Goal: Transaction & Acquisition: Purchase product/service

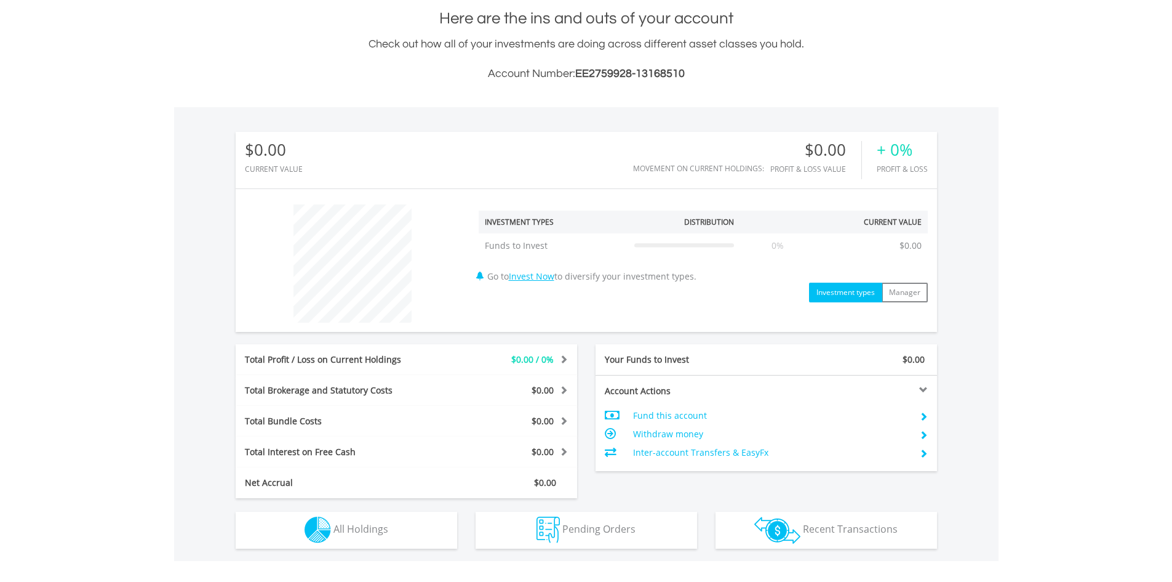
scroll to position [308, 0]
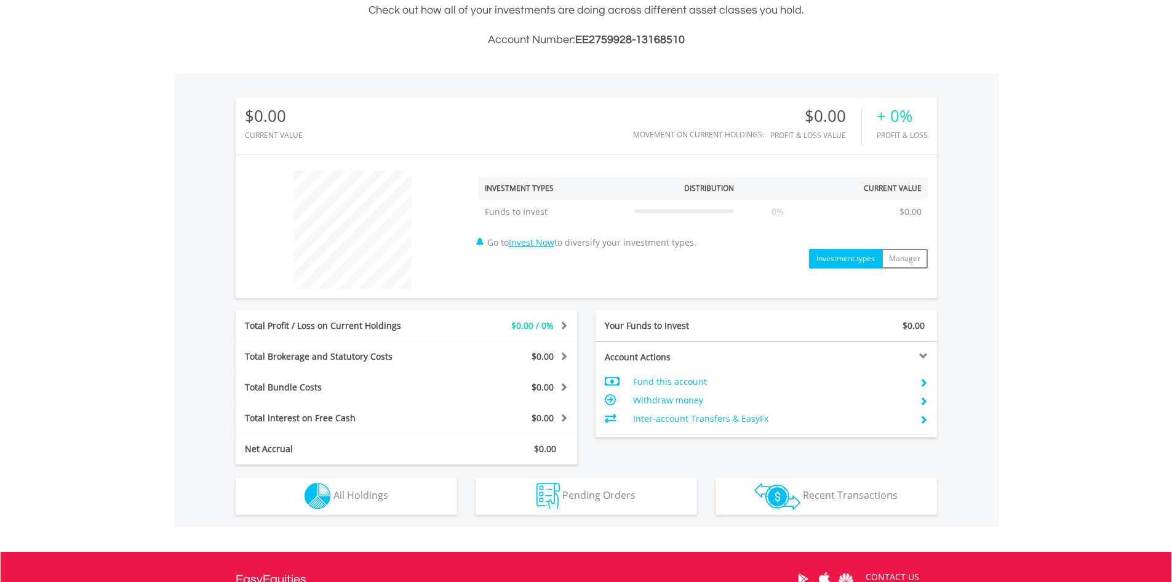
click at [657, 377] on td "Fund this account" at bounding box center [771, 381] width 276 height 18
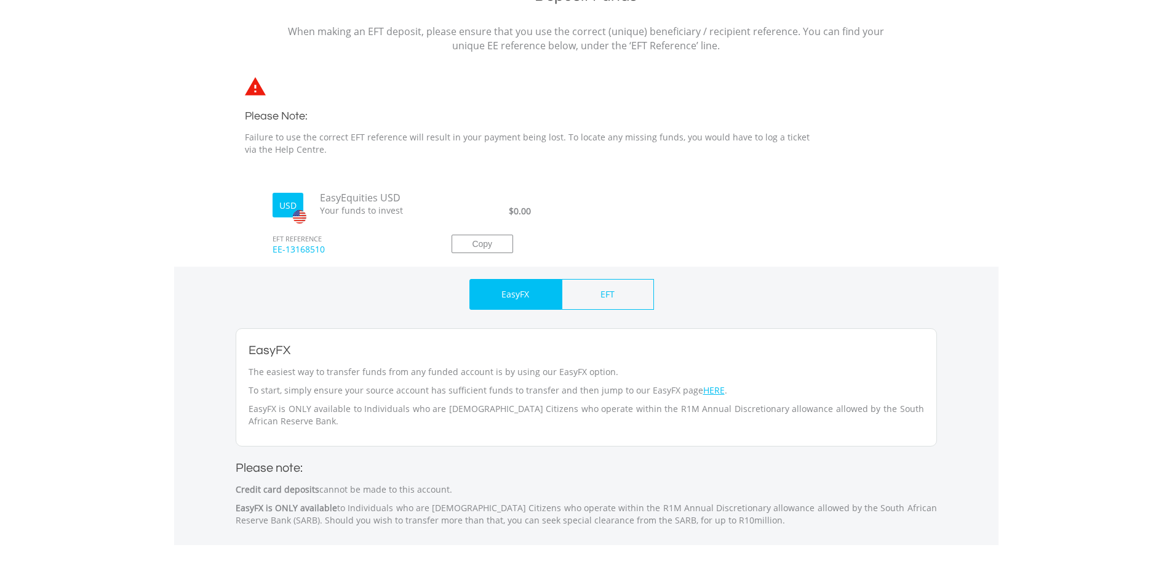
scroll to position [308, 0]
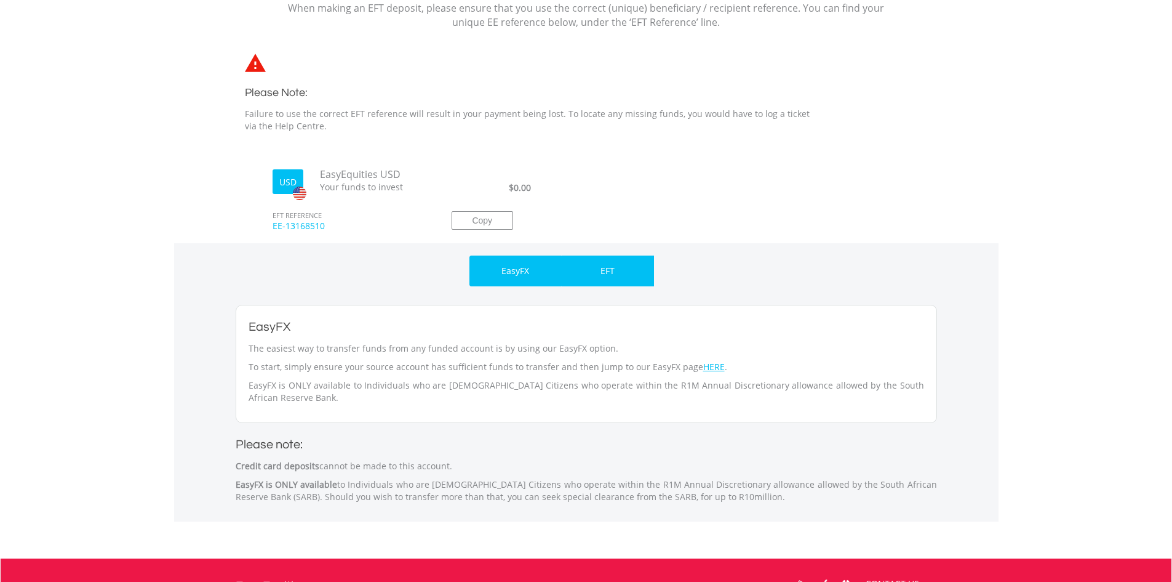
click at [599, 262] on div "EFT" at bounding box center [608, 270] width 92 height 31
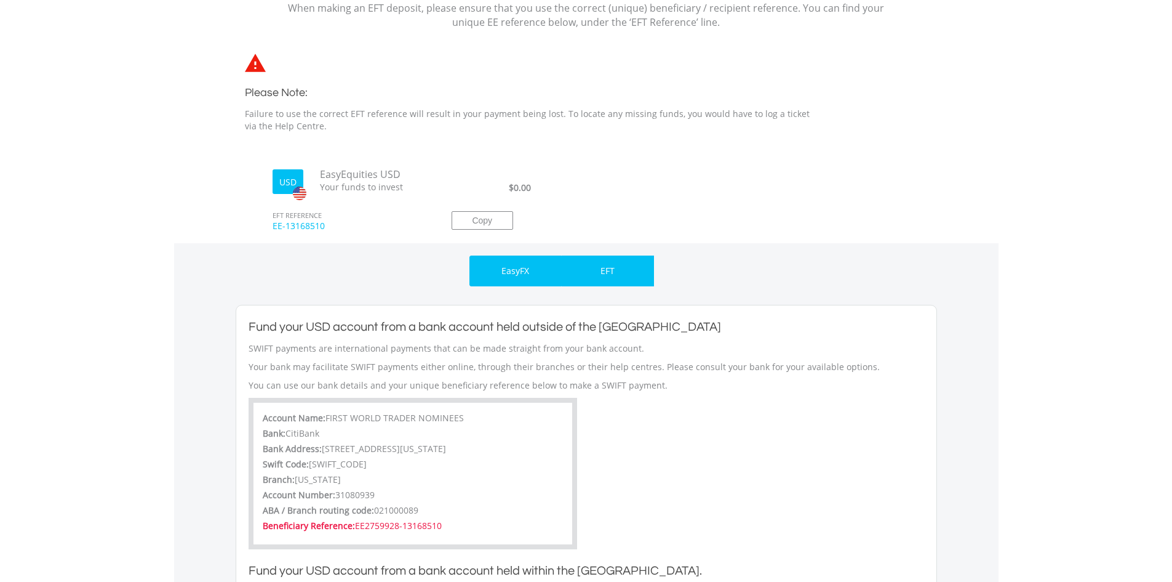
click at [548, 266] on div "EasyFX" at bounding box center [516, 270] width 92 height 31
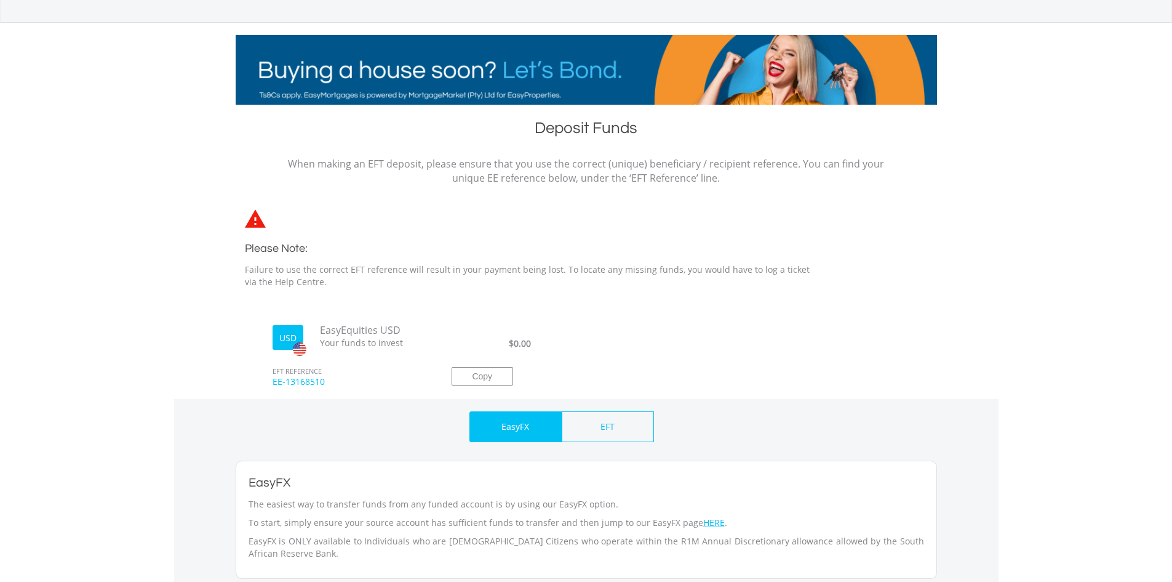
scroll to position [0, 0]
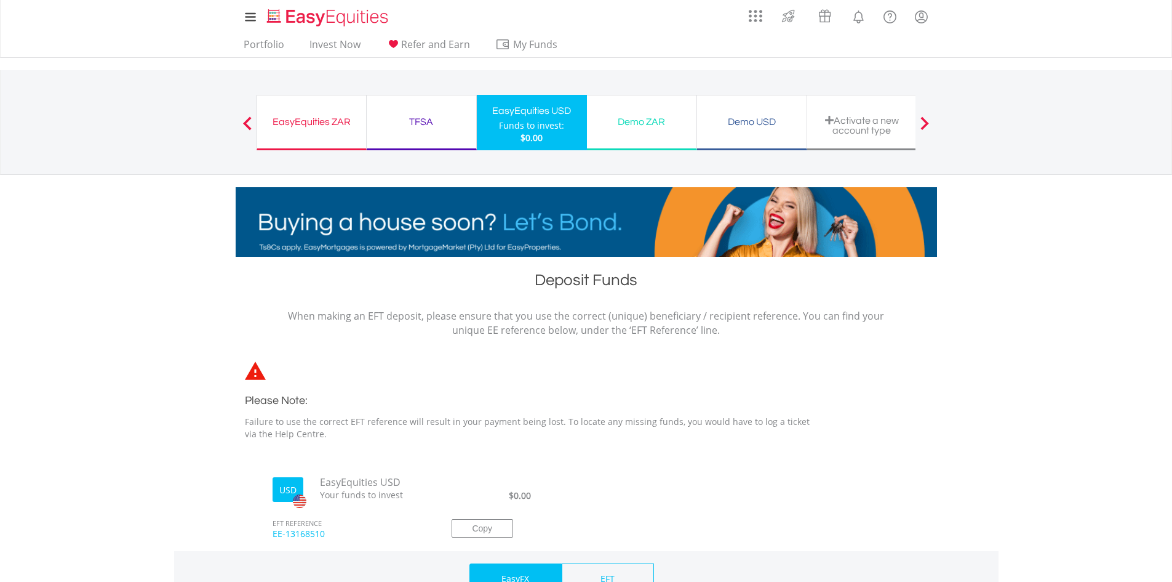
click at [428, 117] on div "TFSA" at bounding box center [421, 121] width 95 height 17
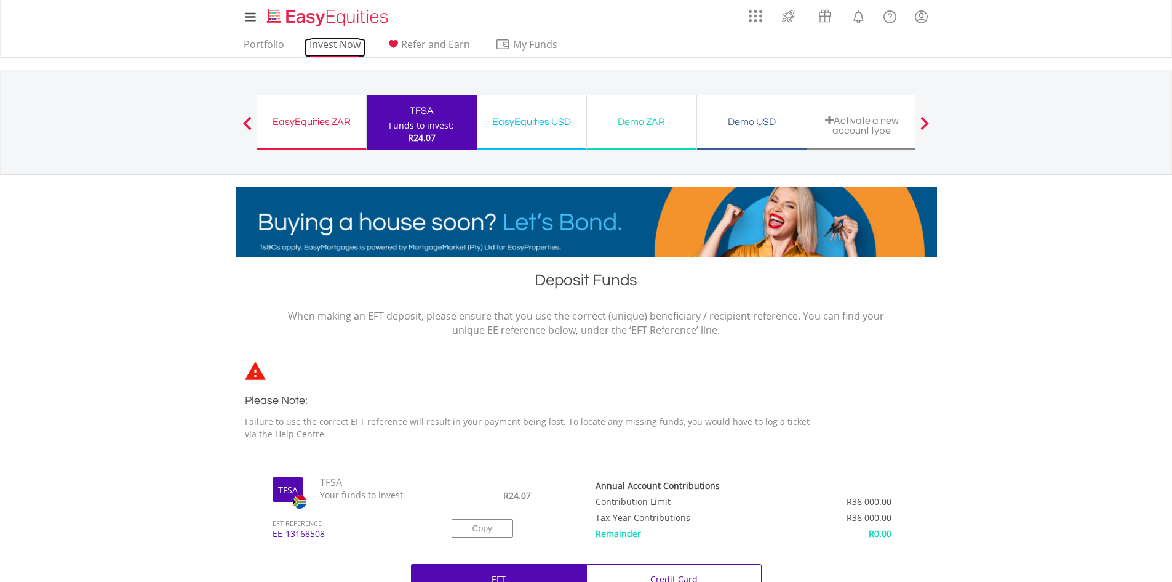
click at [339, 44] on link "Invest Now" at bounding box center [335, 47] width 61 height 19
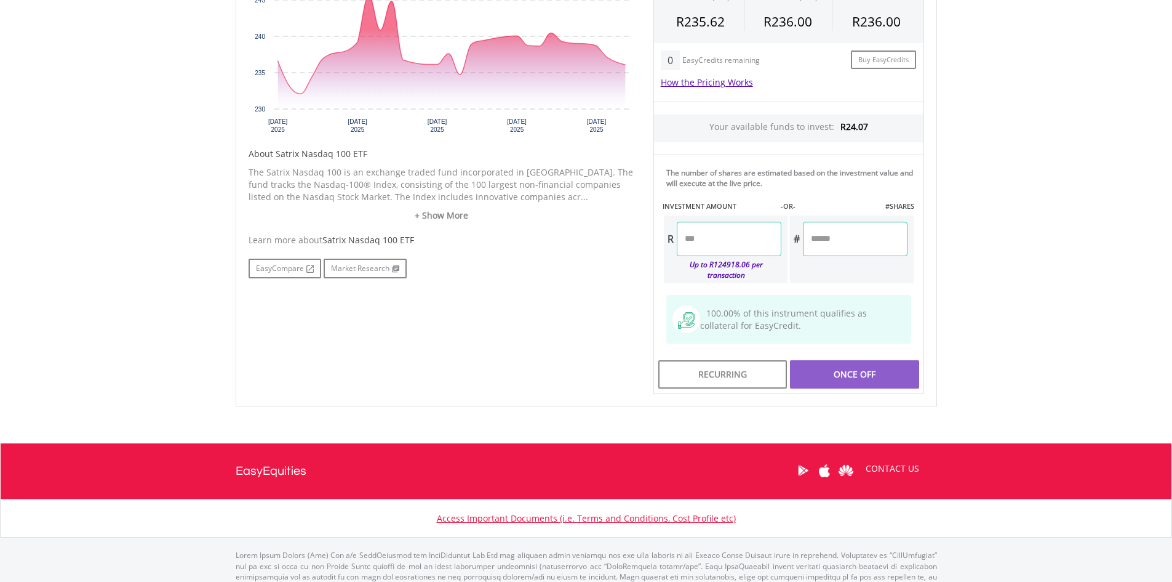
scroll to position [492, 0]
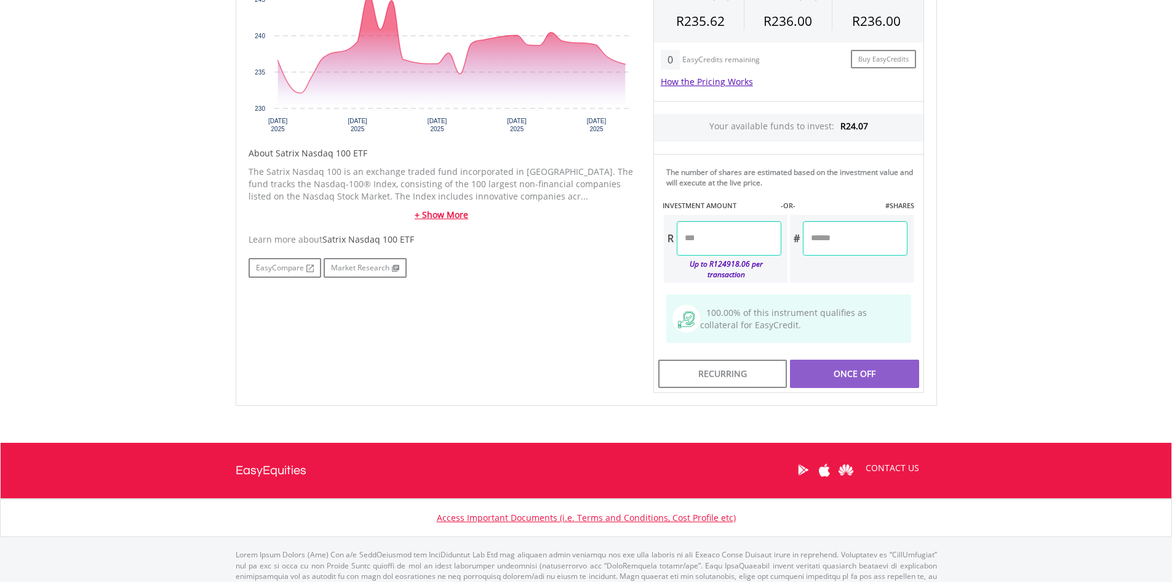
drag, startPoint x: 423, startPoint y: 220, endPoint x: 519, endPoint y: 214, distance: 96.8
click at [423, 220] on link "+ Show More" at bounding box center [442, 215] width 386 height 12
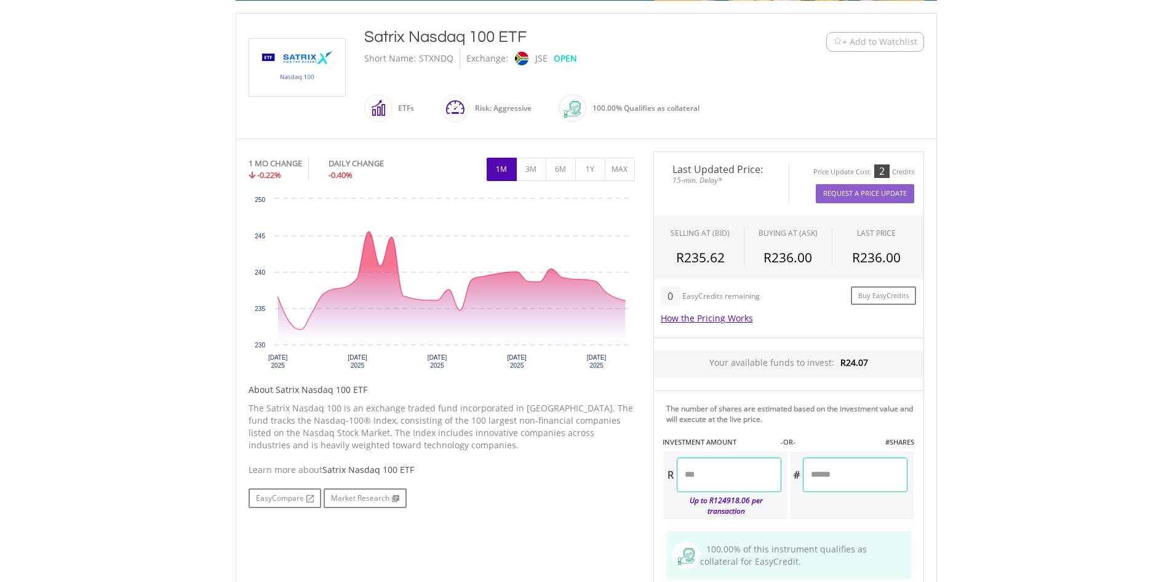
scroll to position [246, 0]
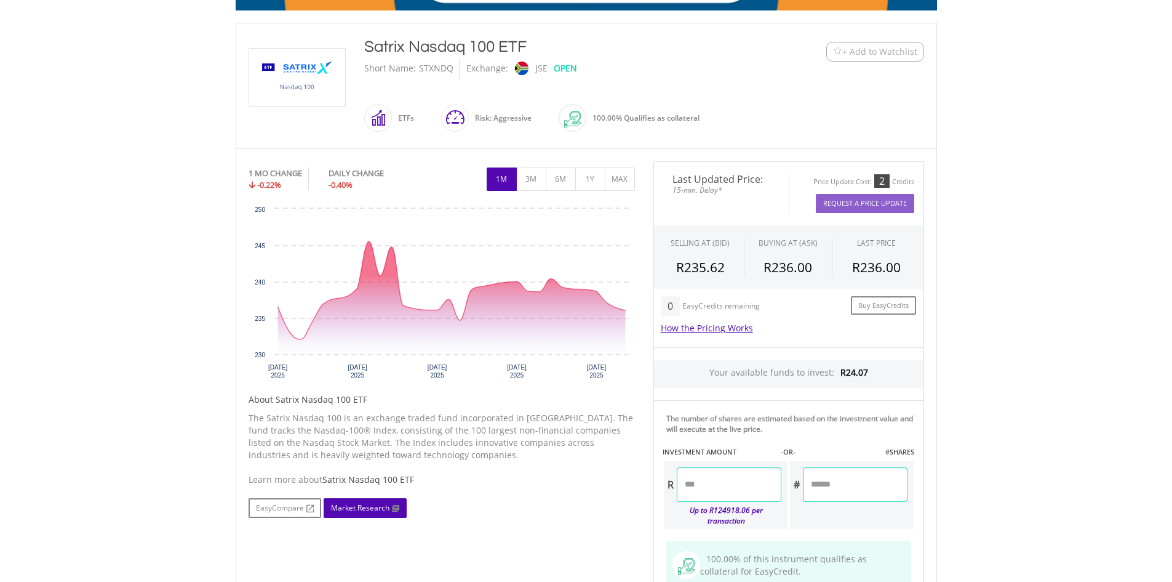
click at [363, 502] on link "Market Research" at bounding box center [365, 508] width 83 height 20
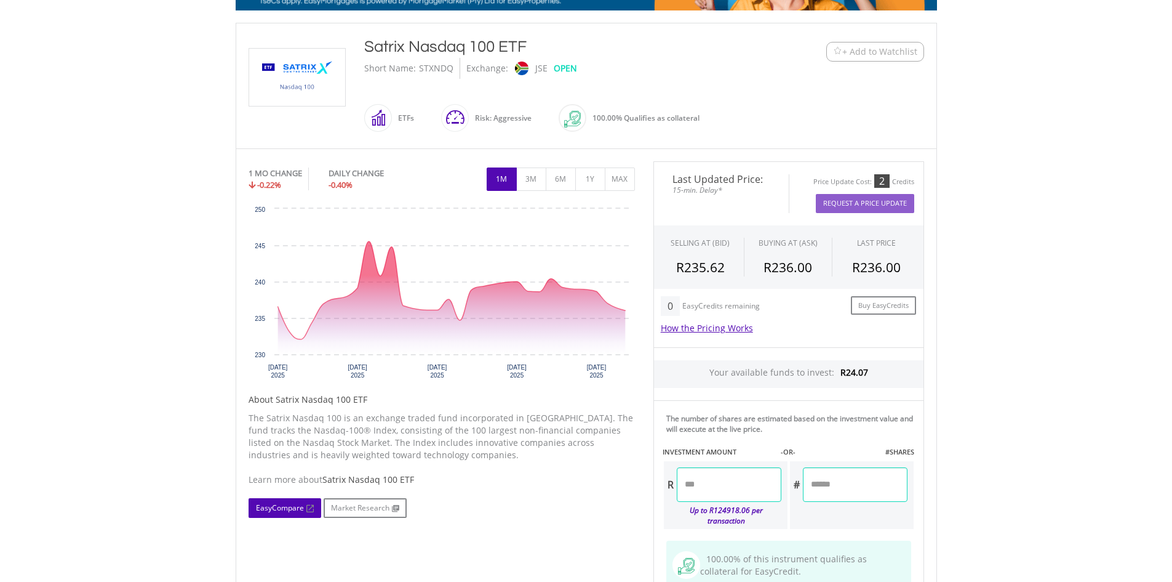
click at [295, 499] on link "EasyCompare" at bounding box center [285, 508] width 73 height 20
